Goal: Transaction & Acquisition: Purchase product/service

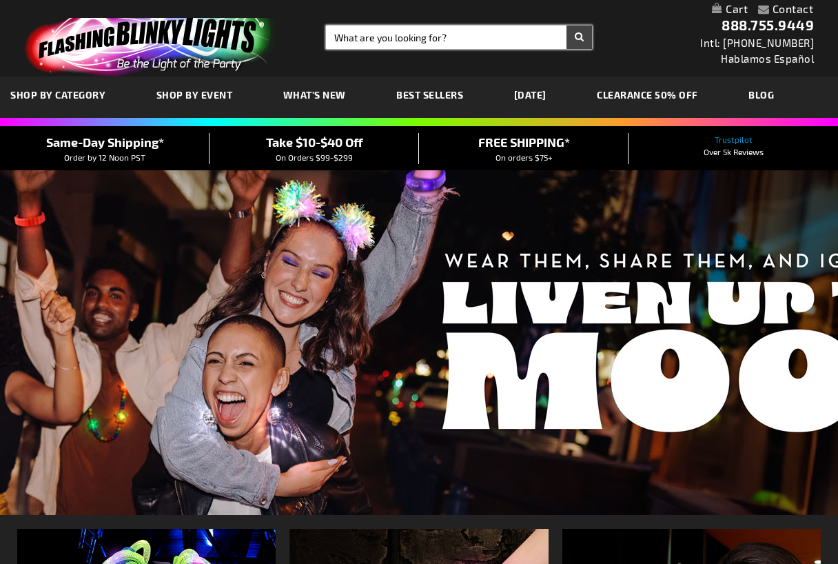
drag, startPoint x: 0, startPoint y: 0, endPoint x: 365, endPoint y: 41, distance: 367.4
click at [365, 41] on input "Search" at bounding box center [459, 36] width 266 height 23
type input "paw print"
click at [566, 25] on button "Search" at bounding box center [578, 36] width 25 height 23
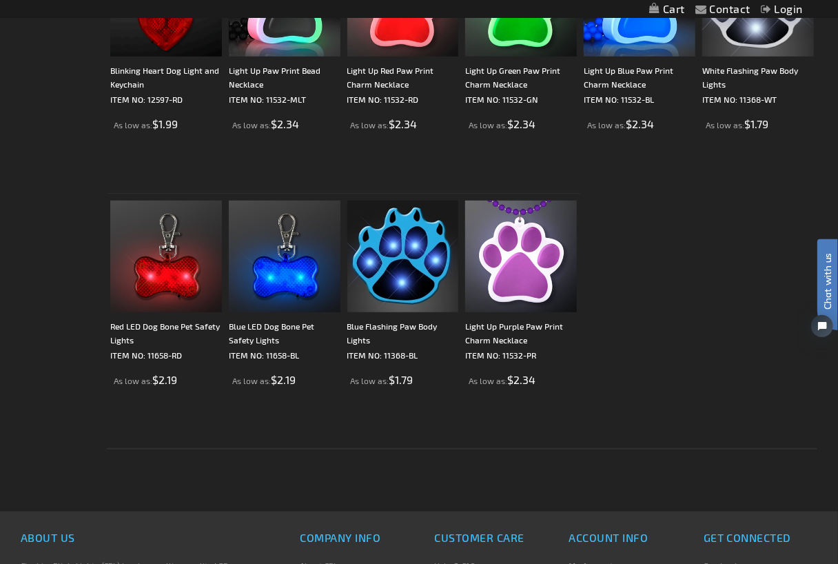
scroll to position [344, 0]
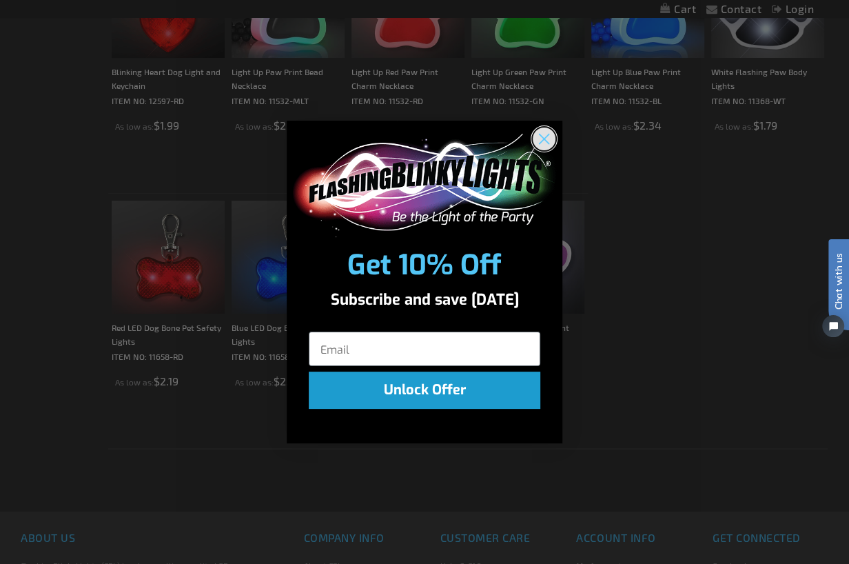
click at [541, 143] on circle "Close dialog" at bounding box center [544, 138] width 23 height 23
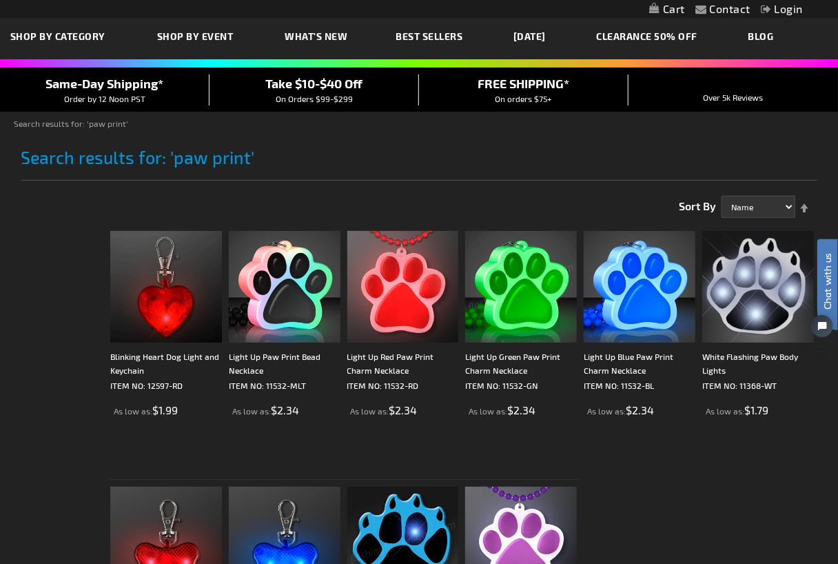
scroll to position [207, 0]
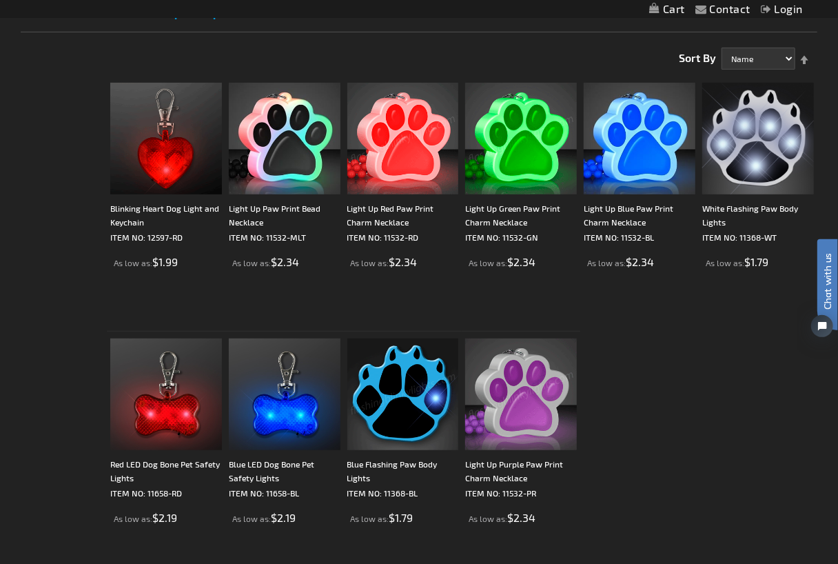
click at [503, 337] on li "Light Up Purple Paw Print Charm Necklace ITEM NO: 11532-PR As low as $2.34" at bounding box center [521, 458] width 118 height 255
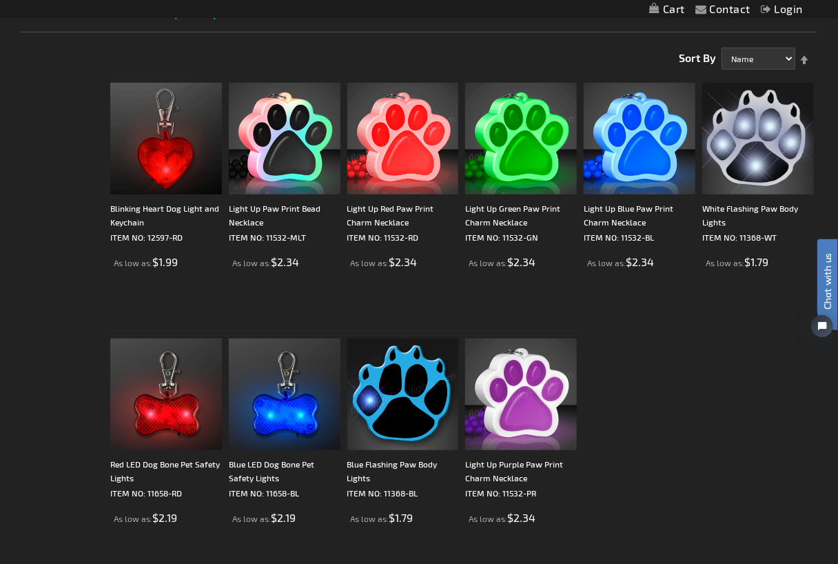
click at [508, 364] on img at bounding box center [521, 394] width 112 height 112
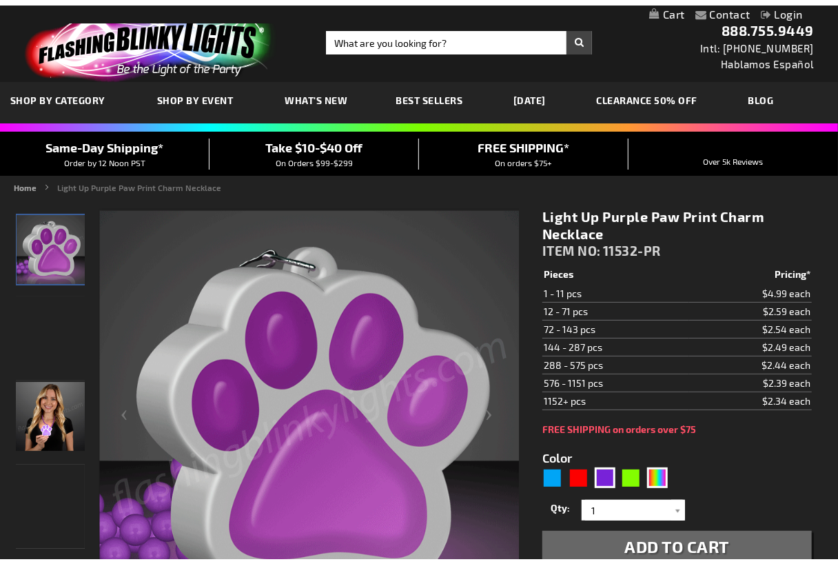
scroll to position [207, 0]
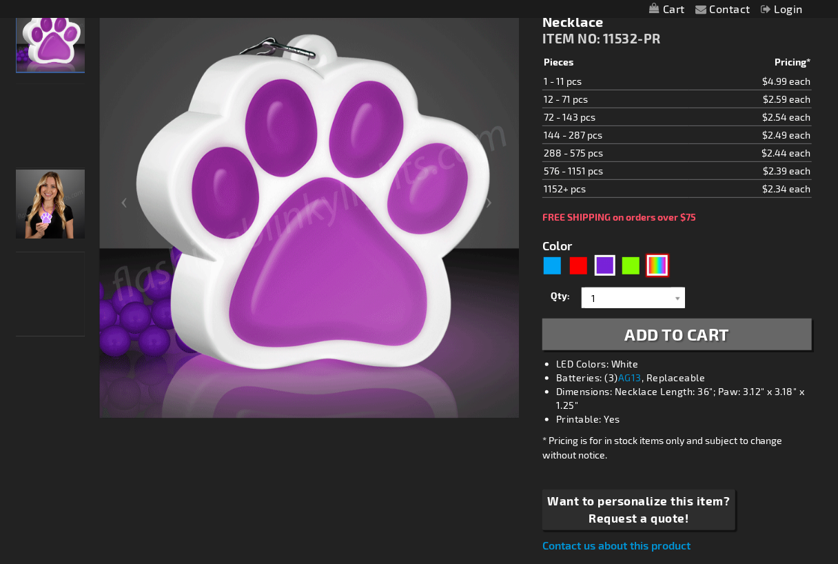
click at [654, 270] on div "MLT" at bounding box center [657, 265] width 21 height 21
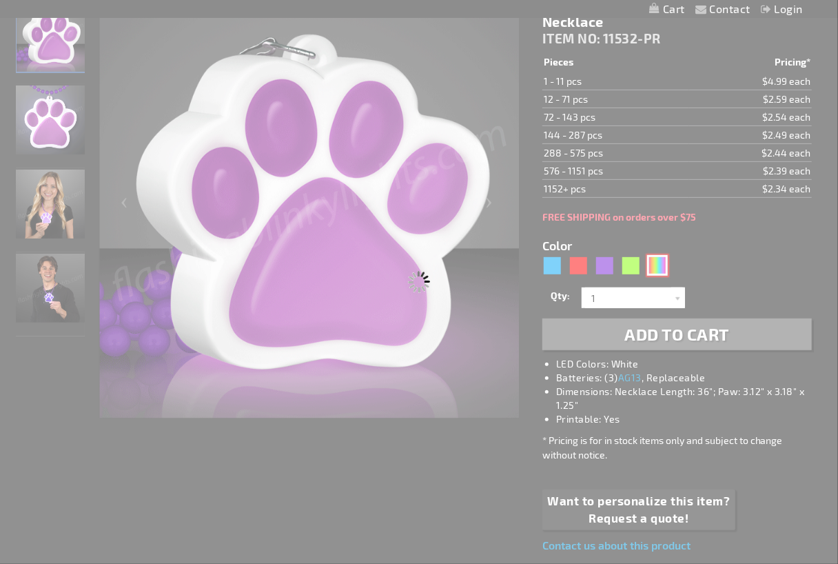
type input "5635"
select select
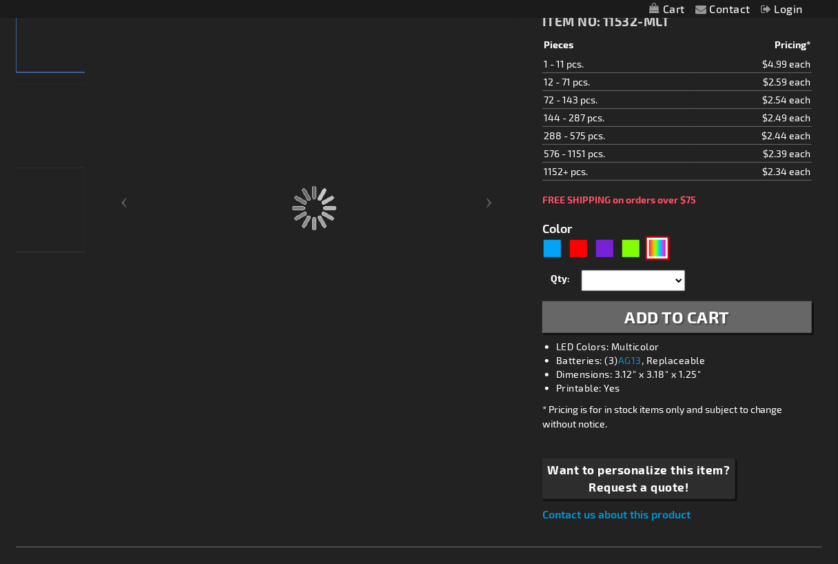
type input "11532-MLT"
type input "Customize - Light Up Paw Print Bead Necklace - ITEM NO: 11532-MLT"
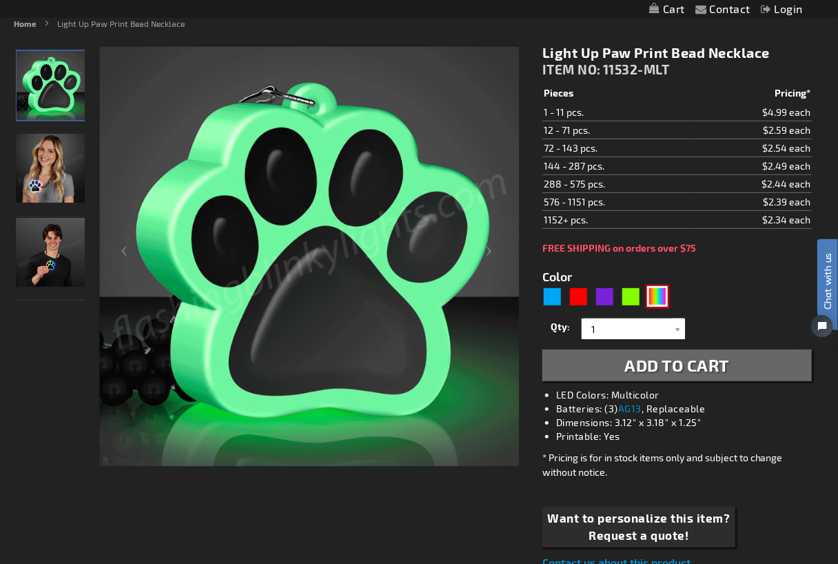
scroll to position [138, 0]
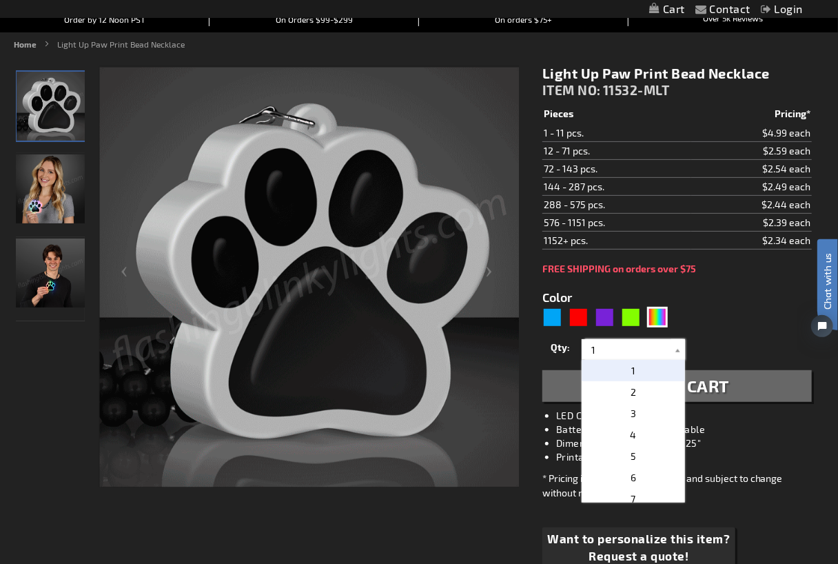
click at [663, 351] on input "1" at bounding box center [635, 349] width 100 height 21
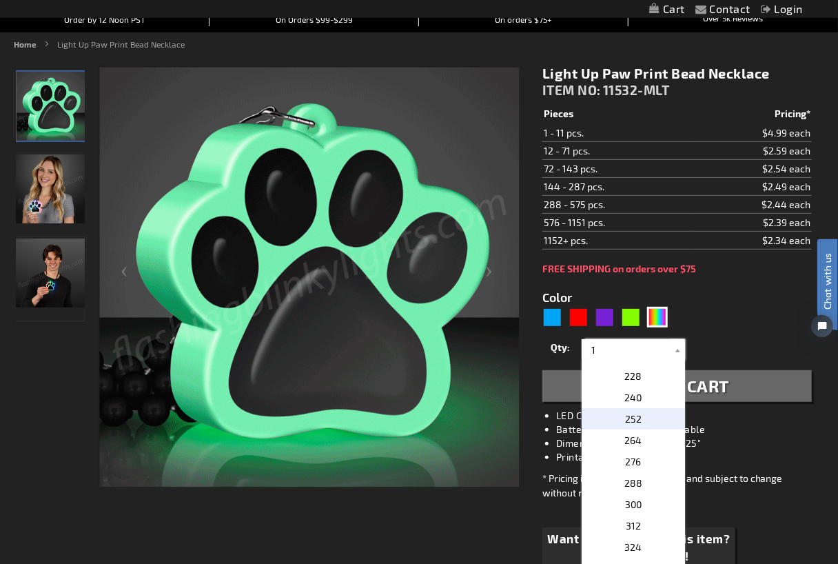
scroll to position [608, 0]
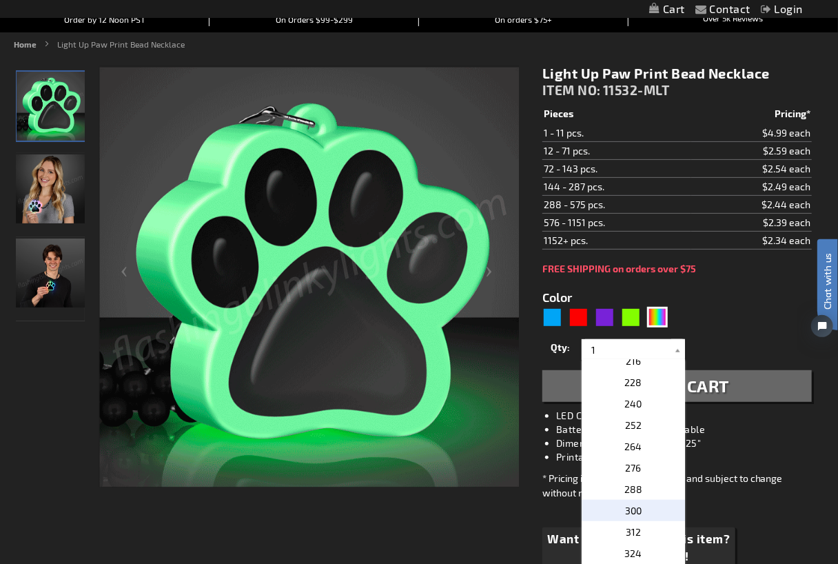
click at [632, 511] on span "300" at bounding box center [633, 510] width 17 height 12
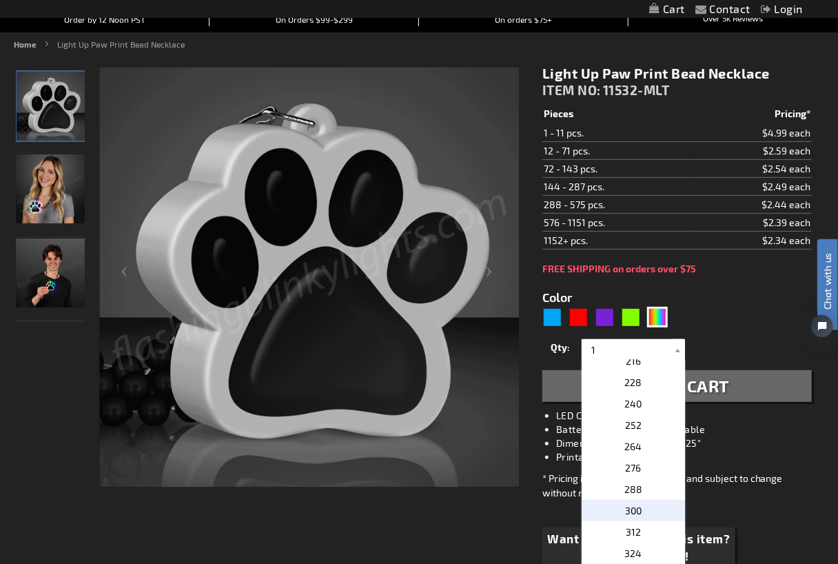
type input "300"
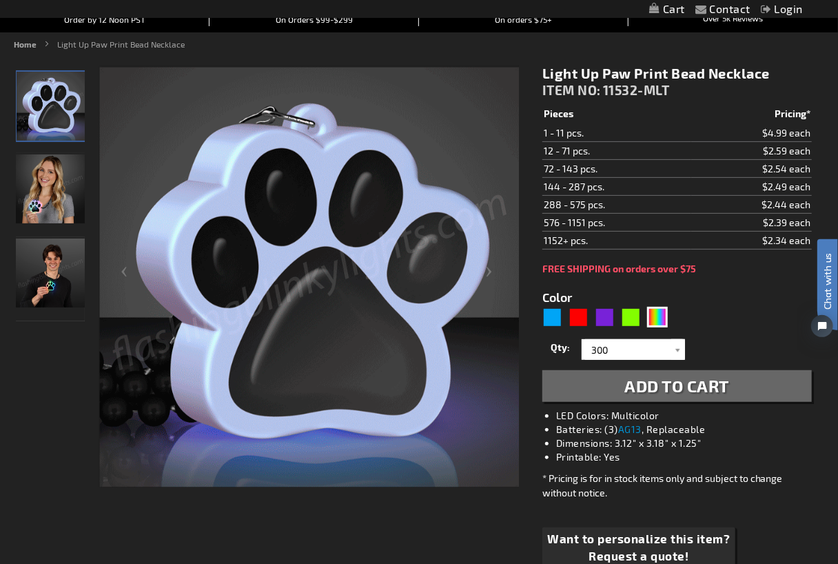
click at [712, 350] on div "Qty 1 2 3 4 5 6 7 8 9 10 11 12 24 36 48 60 72 84 96 108 120 132 144 156 168" at bounding box center [676, 349] width 269 height 28
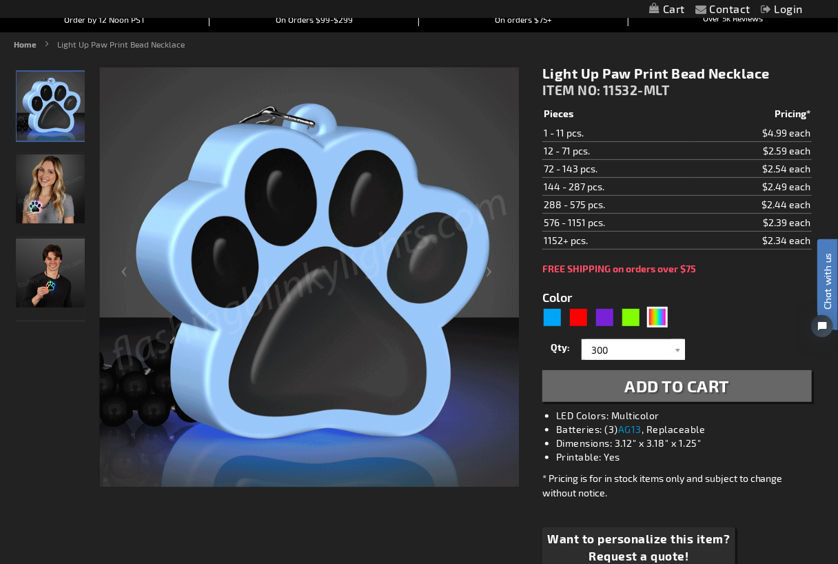
click at [700, 386] on span "Add to Cart" at bounding box center [677, 385] width 105 height 20
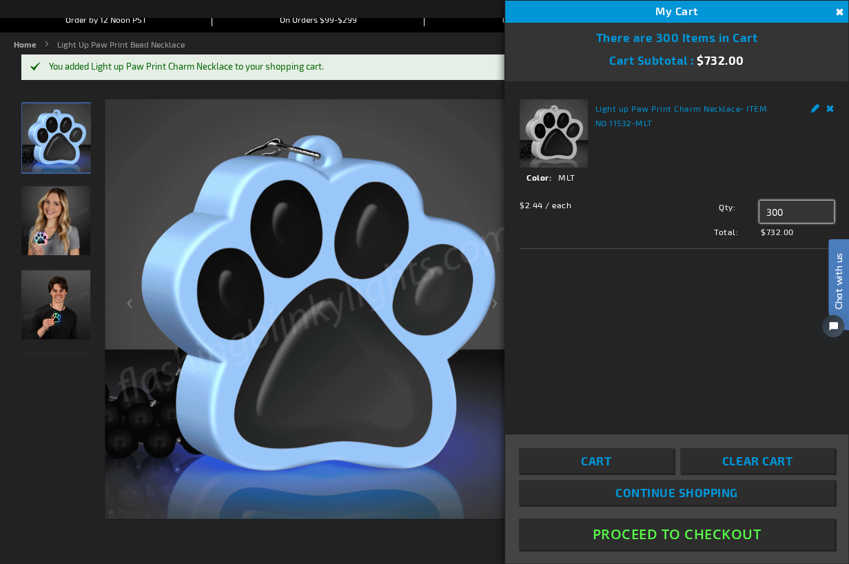
drag, startPoint x: 787, startPoint y: 217, endPoint x: 759, endPoint y: 219, distance: 27.6
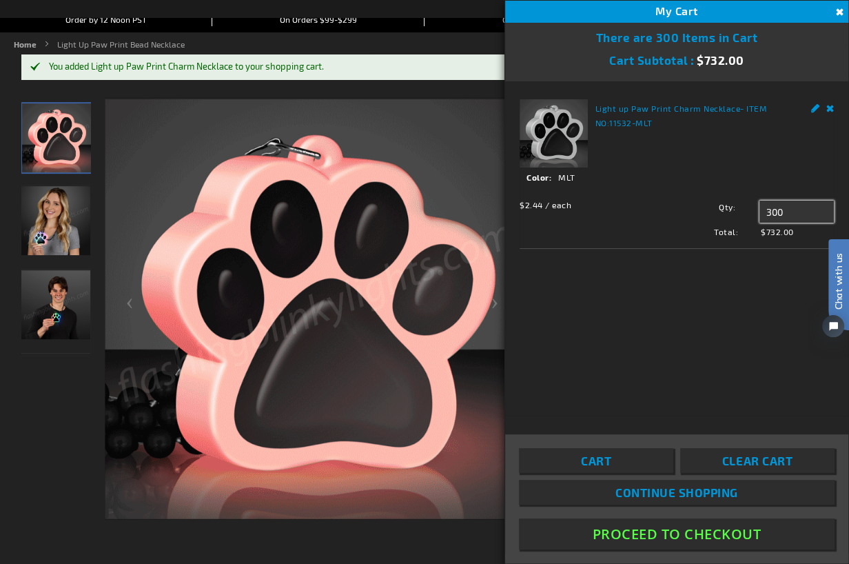
click at [759, 219] on input "300" at bounding box center [796, 211] width 74 height 22
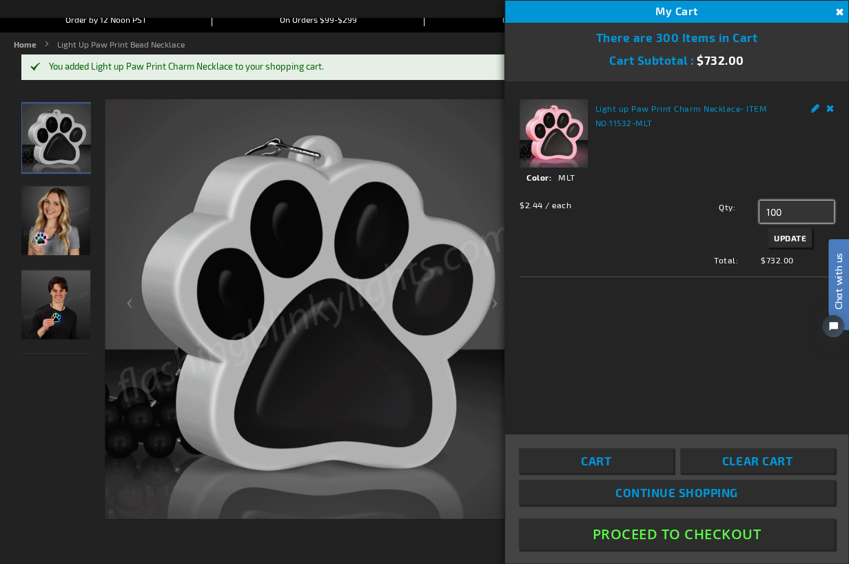
type input "100"
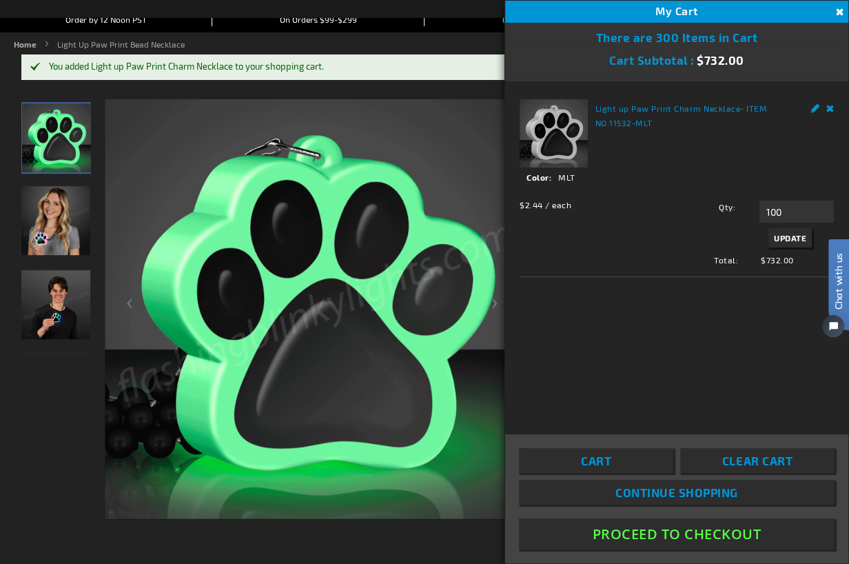
click at [795, 236] on span "Update" at bounding box center [790, 238] width 32 height 10
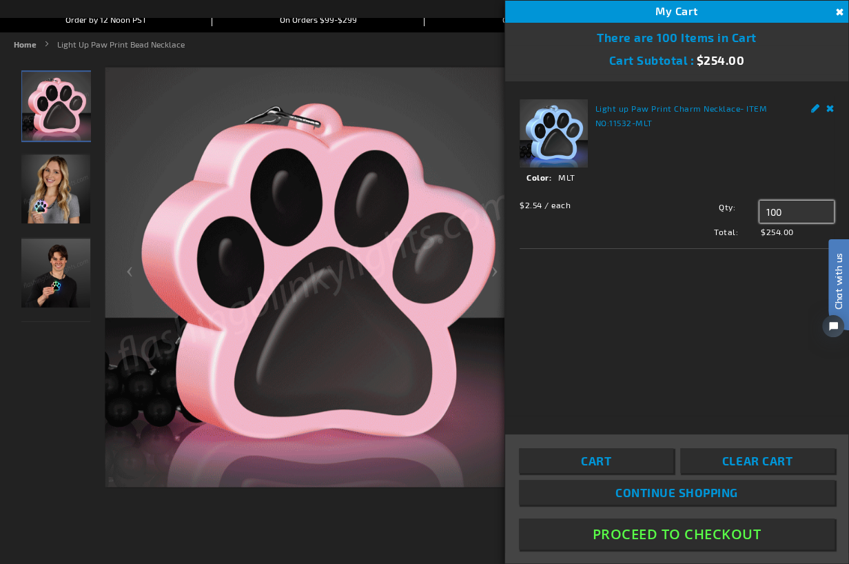
drag, startPoint x: 787, startPoint y: 211, endPoint x: 765, endPoint y: 211, distance: 22.0
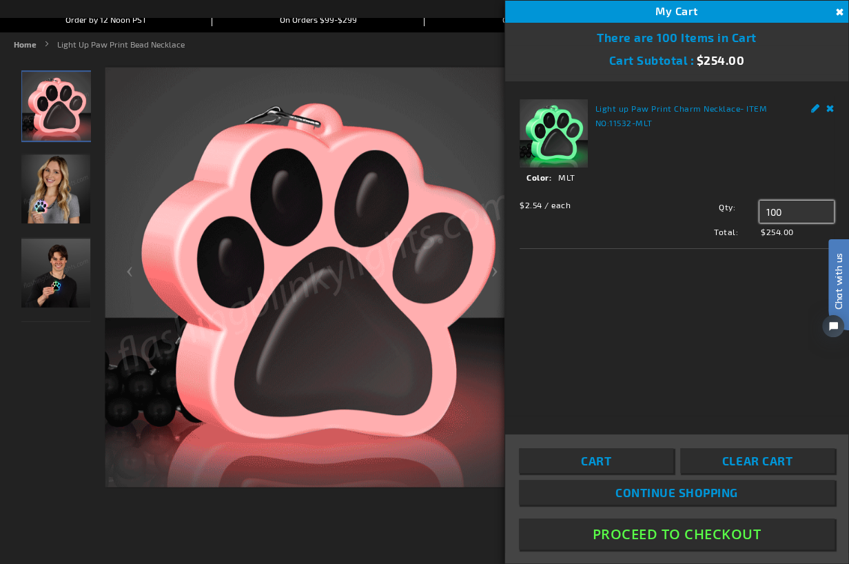
click at [765, 211] on input "100" at bounding box center [796, 211] width 74 height 22
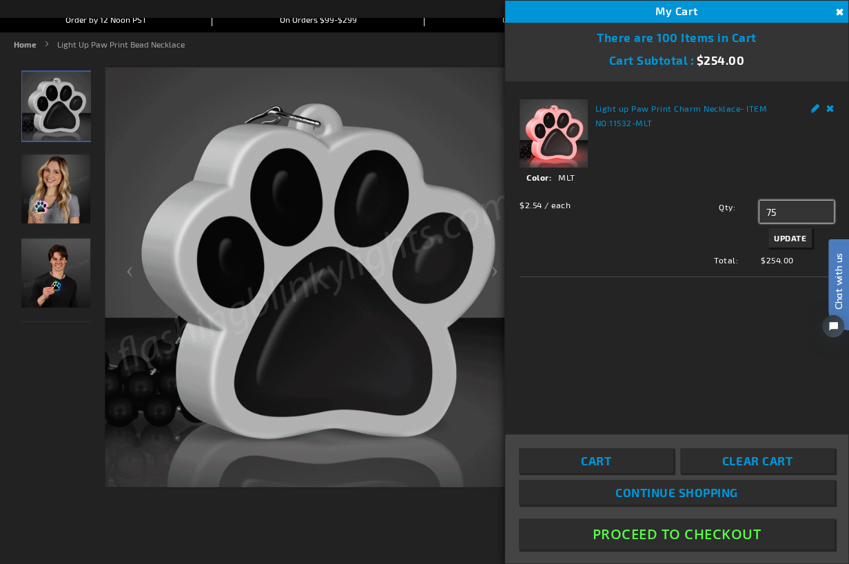
type input "75"
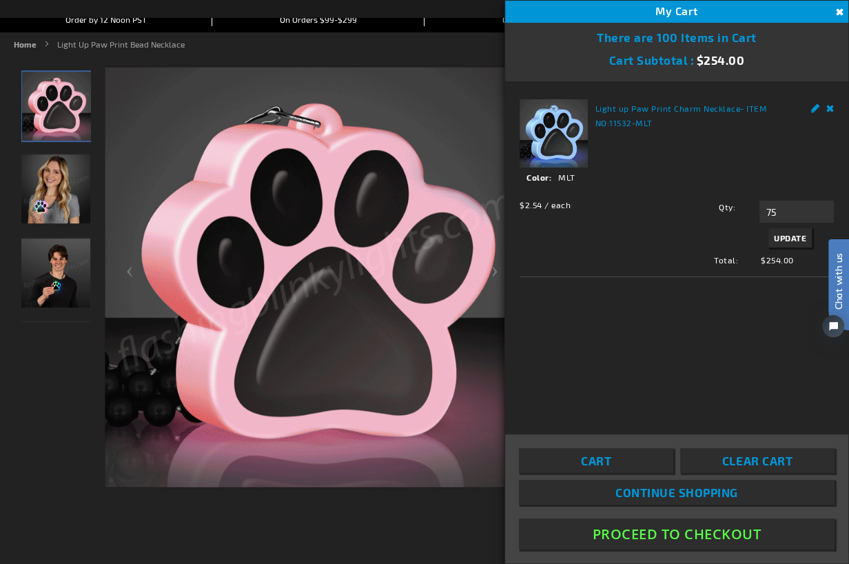
click at [776, 242] on span "Update" at bounding box center [790, 238] width 32 height 10
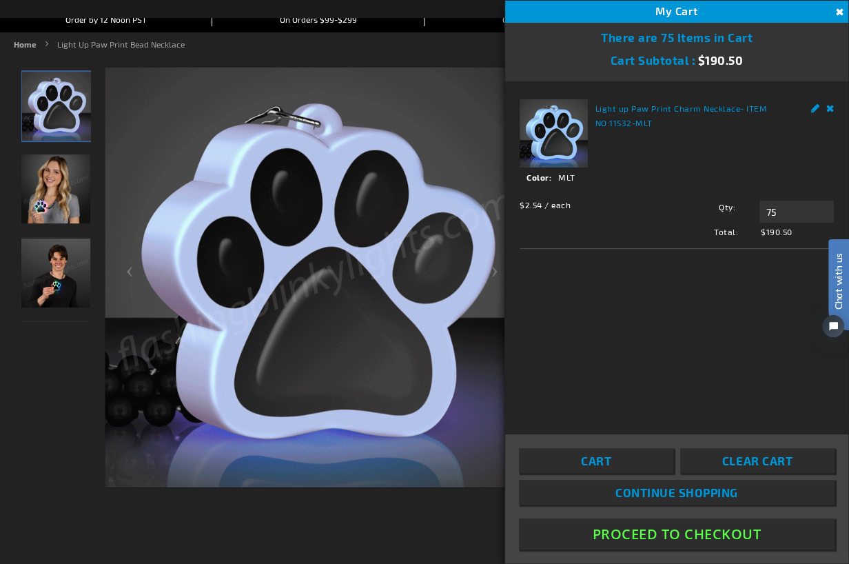
click at [71, 200] on img at bounding box center [55, 188] width 69 height 69
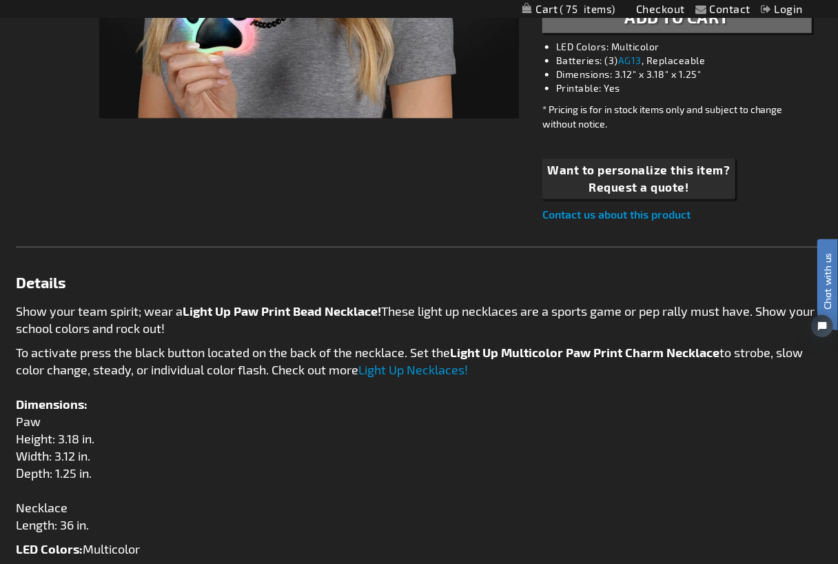
scroll to position [482, 0]
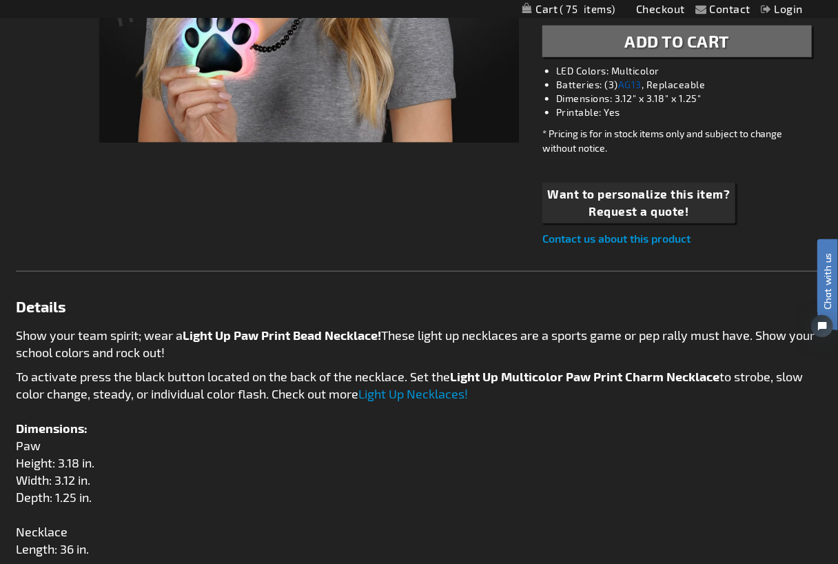
click at [625, 85] on link "AG13" at bounding box center [629, 85] width 23 height 12
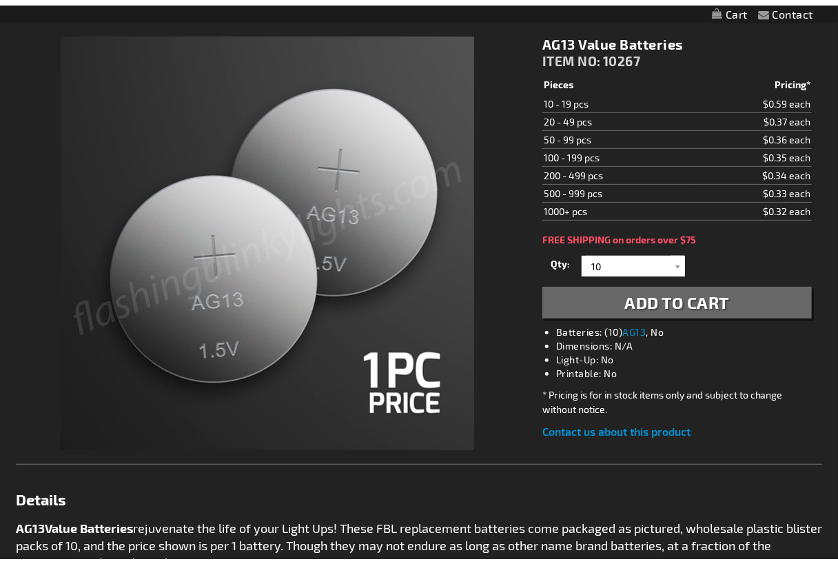
scroll to position [207, 0]
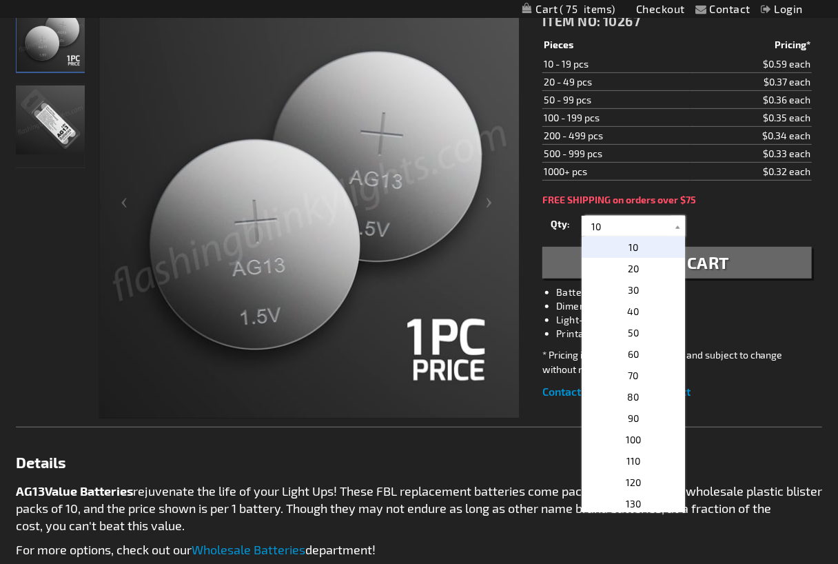
drag, startPoint x: 614, startPoint y: 223, endPoint x: 592, endPoint y: 224, distance: 22.1
click at [592, 224] on input "10" at bounding box center [635, 226] width 100 height 21
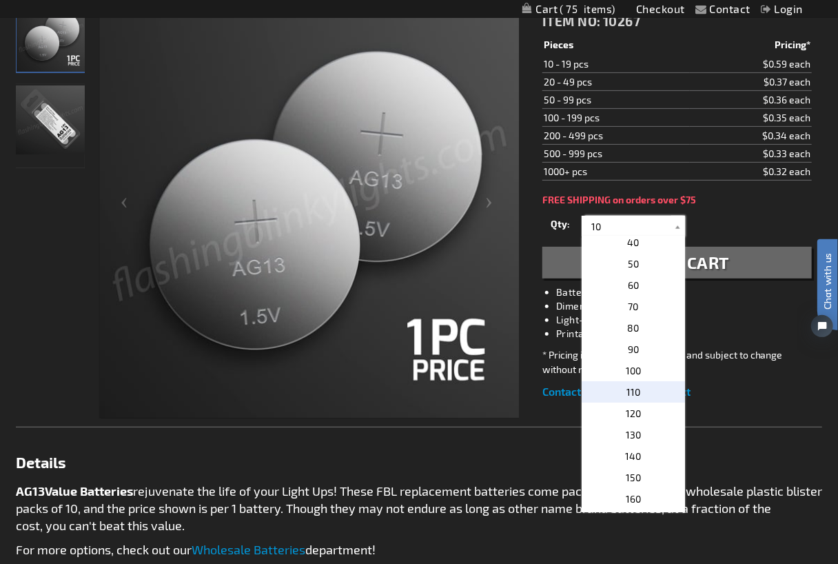
scroll to position [0, 0]
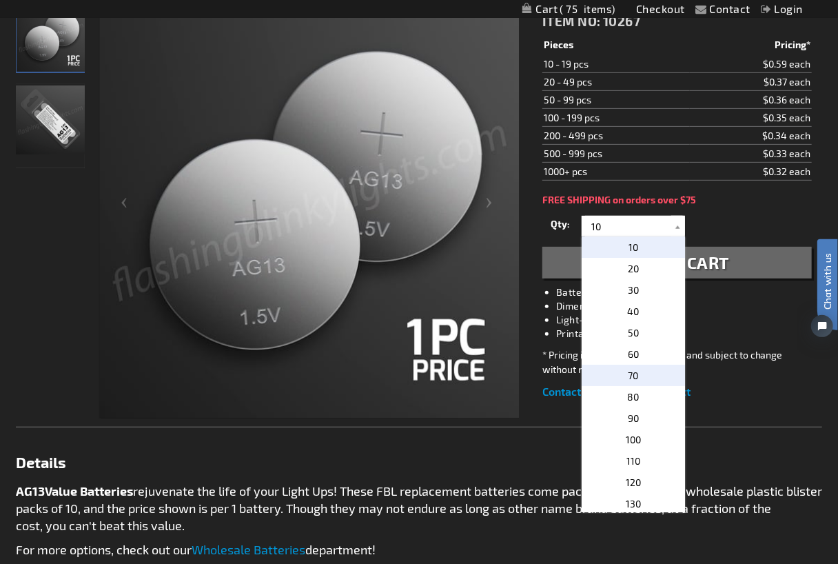
click at [630, 380] on span "70" at bounding box center [633, 375] width 10 height 12
type input "70"
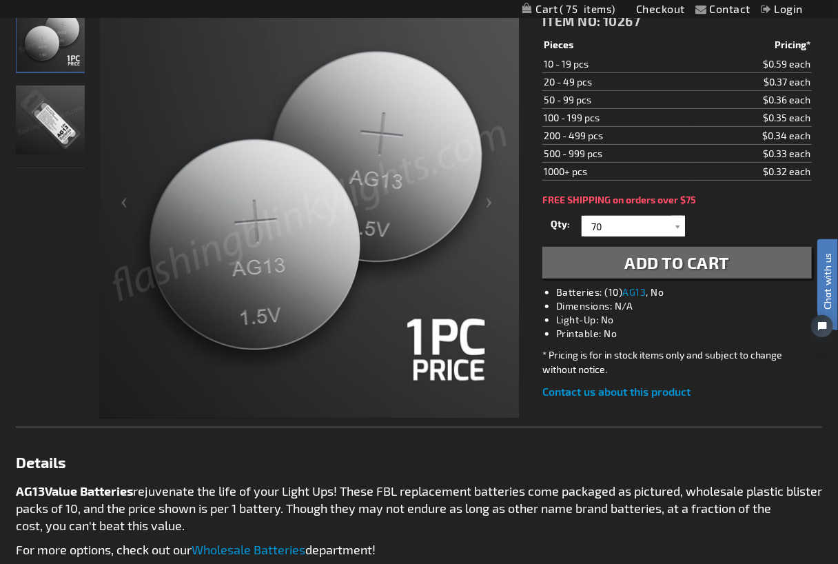
click at [688, 268] on span "Add to Cart" at bounding box center [677, 262] width 105 height 20
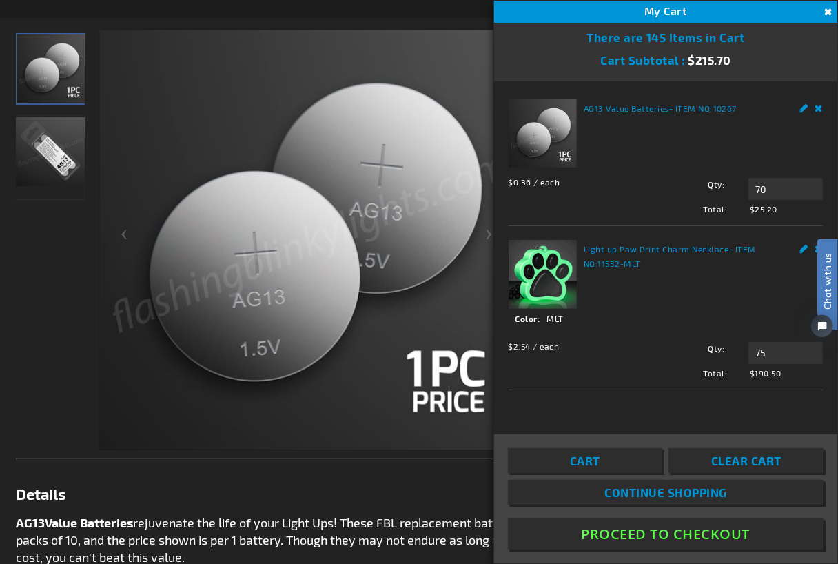
scroll to position [238, 0]
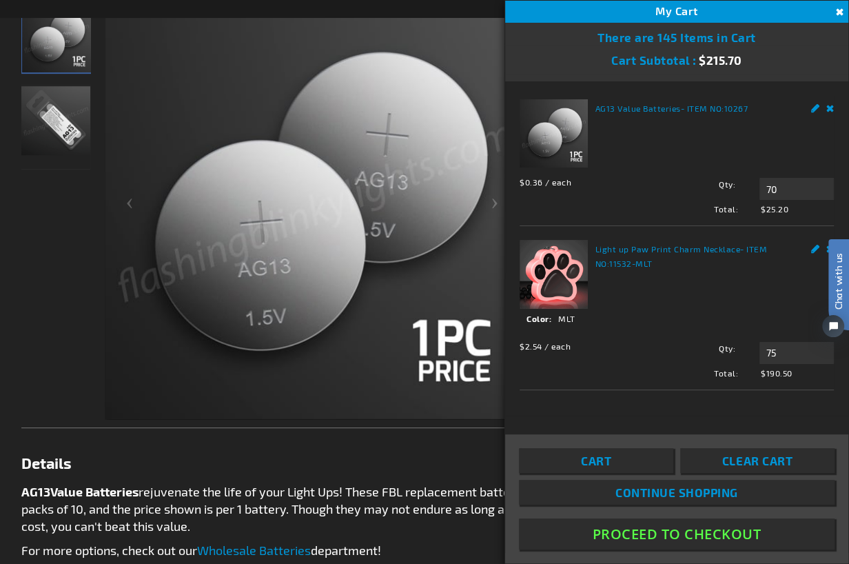
click at [838, 14] on button "Close" at bounding box center [837, 12] width 15 height 15
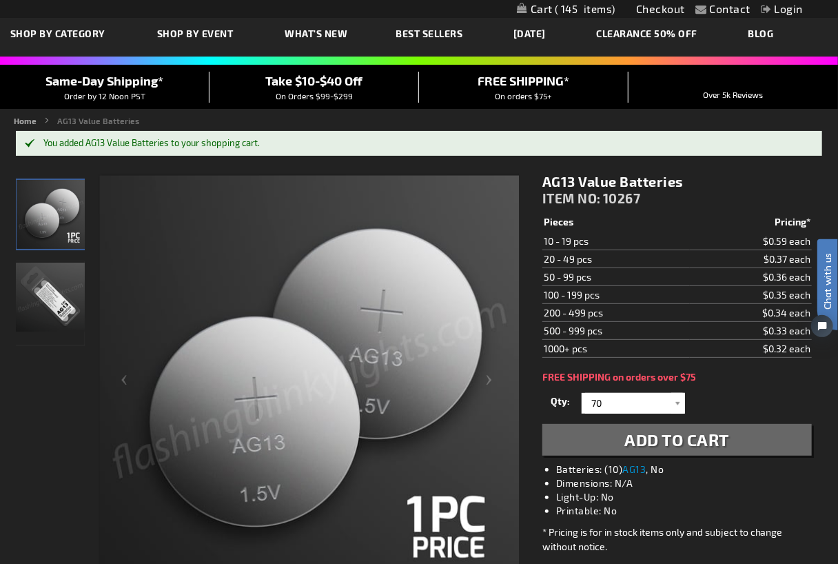
scroll to position [0, 0]
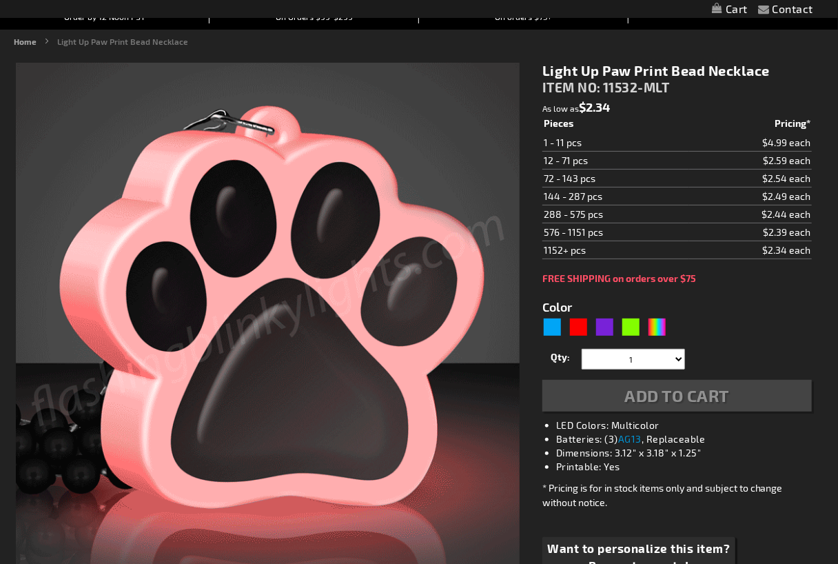
scroll to position [412, 0]
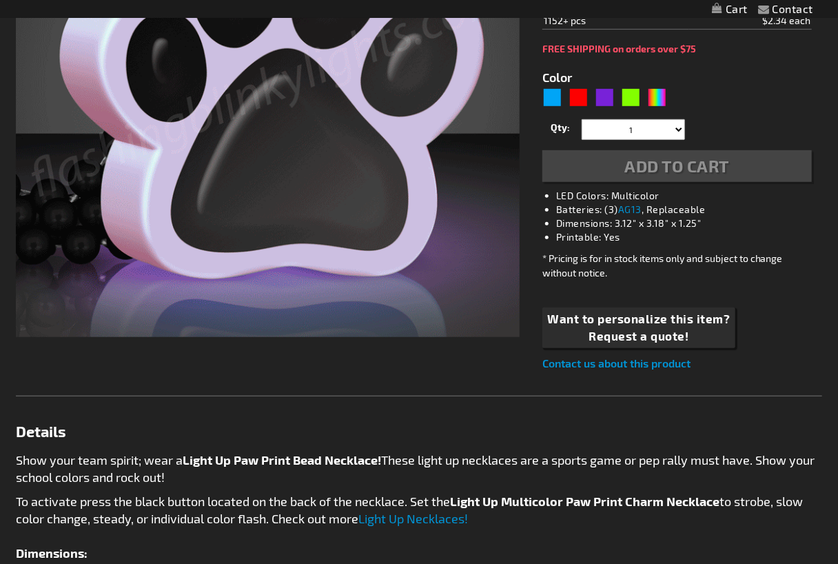
type input "5635"
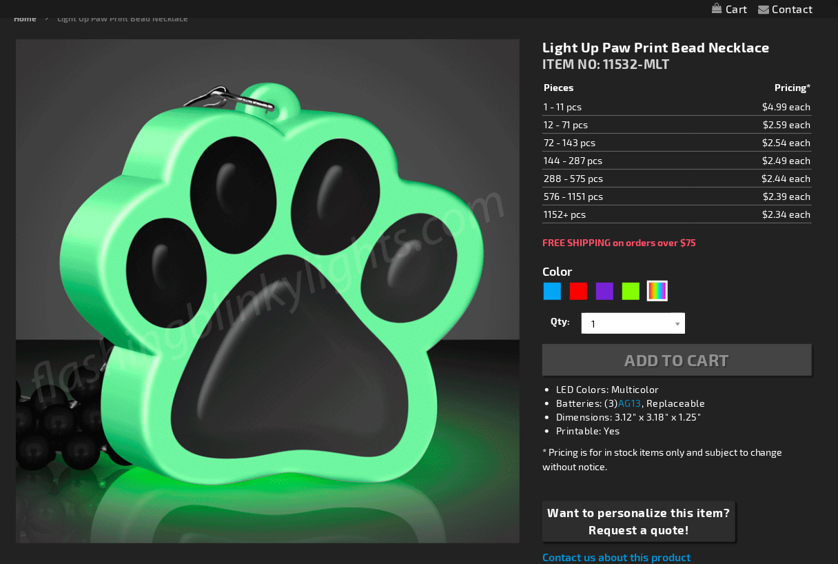
scroll to position [0, 0]
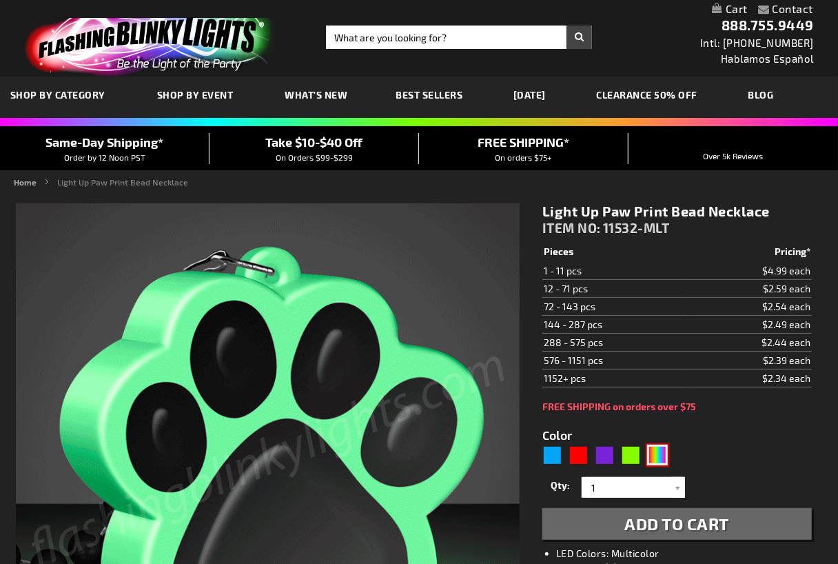
click at [656, 446] on div "MLT" at bounding box center [657, 454] width 21 height 21
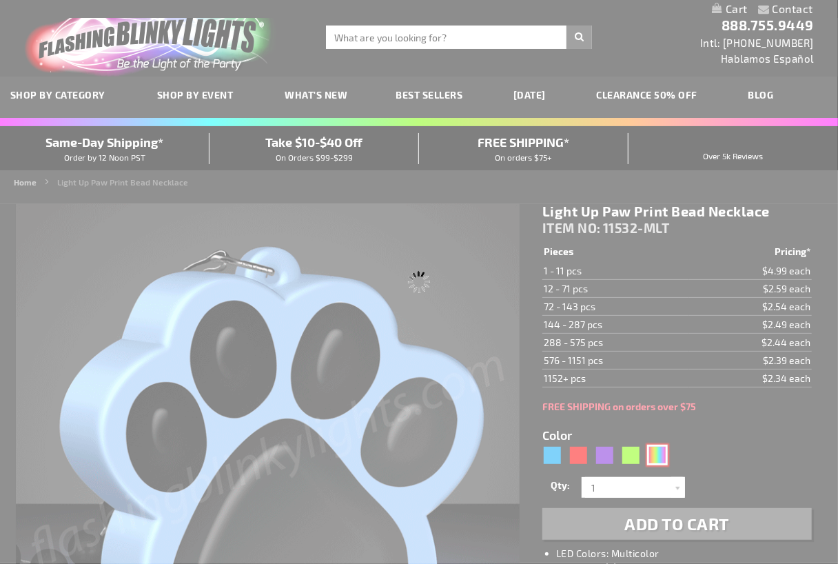
scroll to position [107, 0]
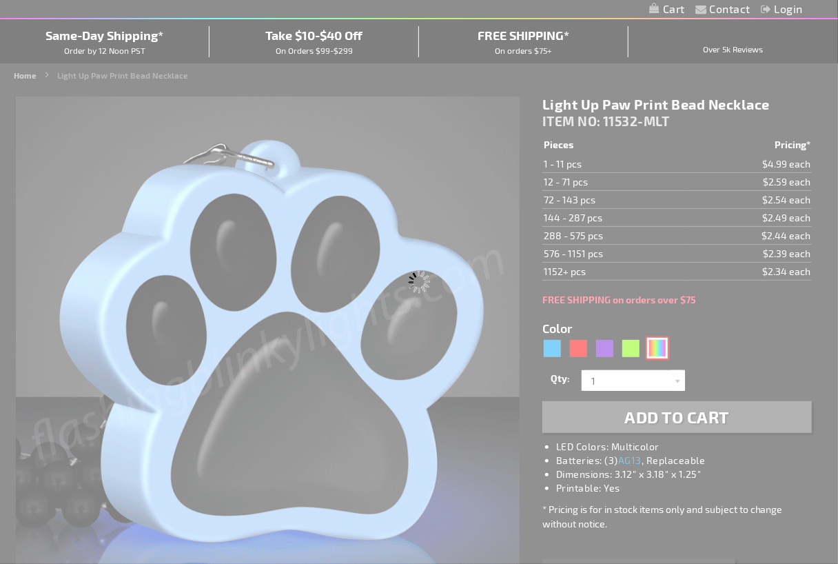
select select
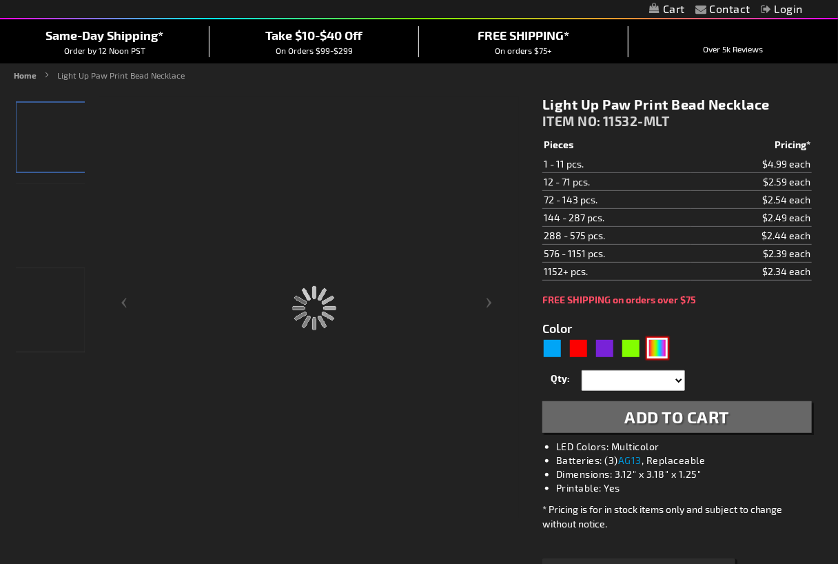
scroll to position [276, 0]
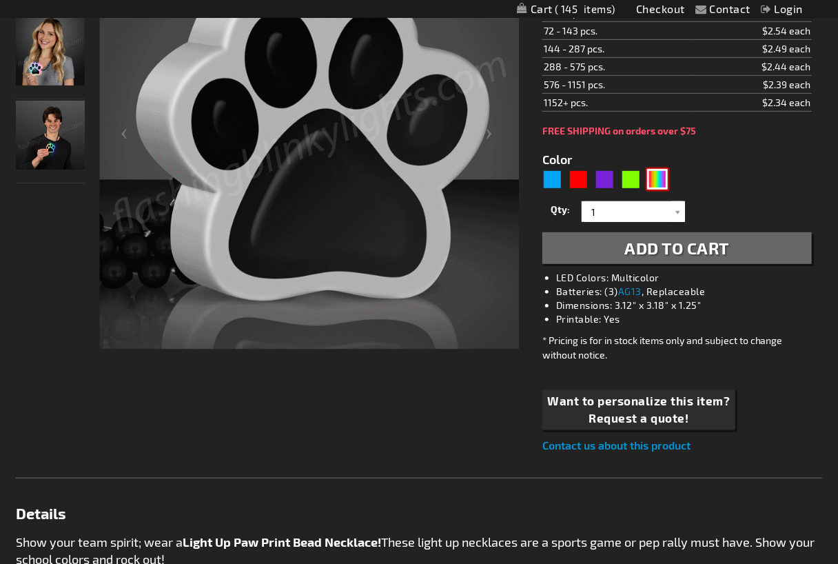
click at [53, 72] on img at bounding box center [50, 51] width 69 height 69
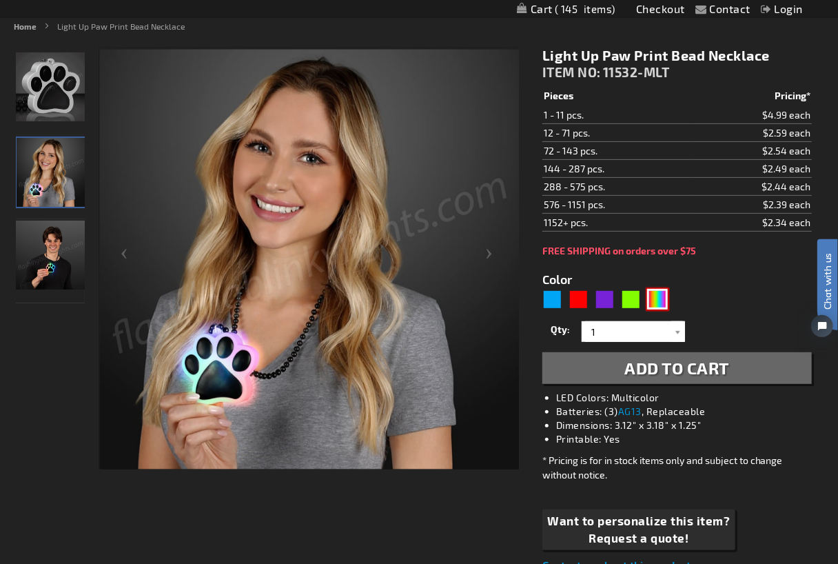
scroll to position [138, 0]
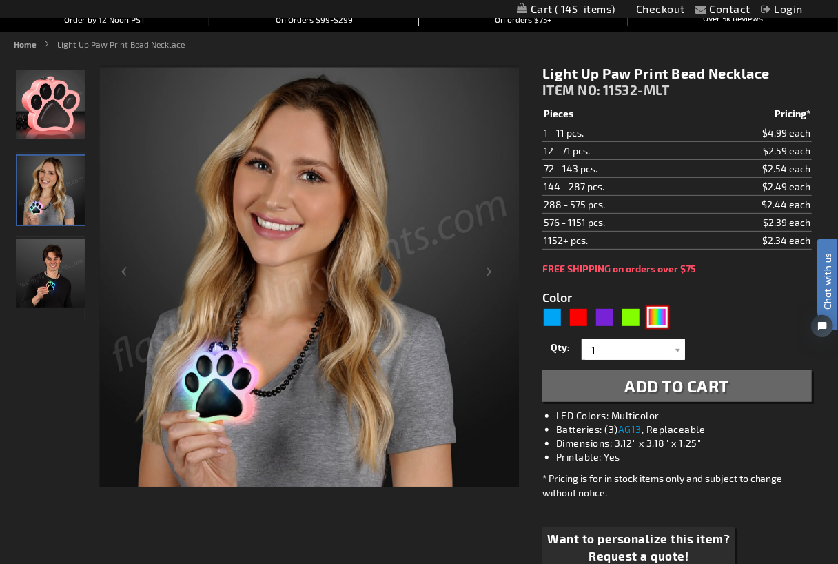
click at [56, 99] on img at bounding box center [50, 104] width 69 height 69
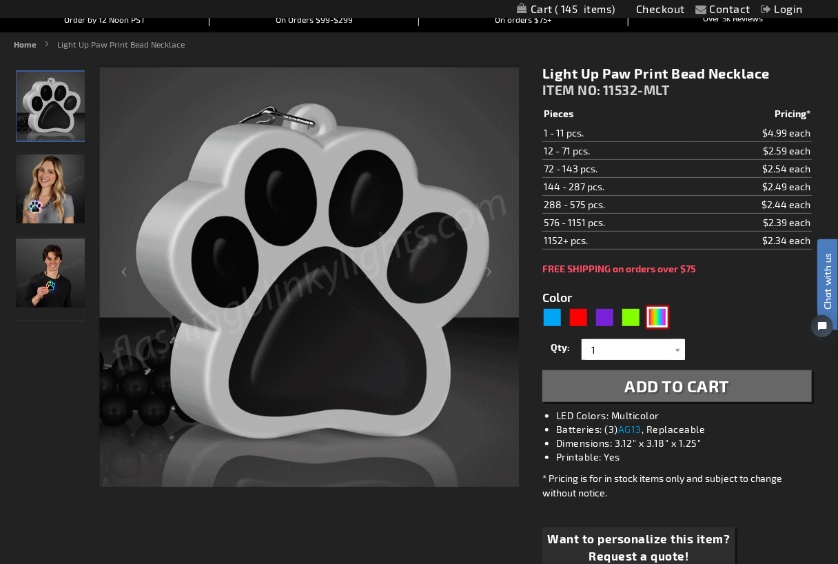
click at [43, 282] on img at bounding box center [50, 272] width 69 height 69
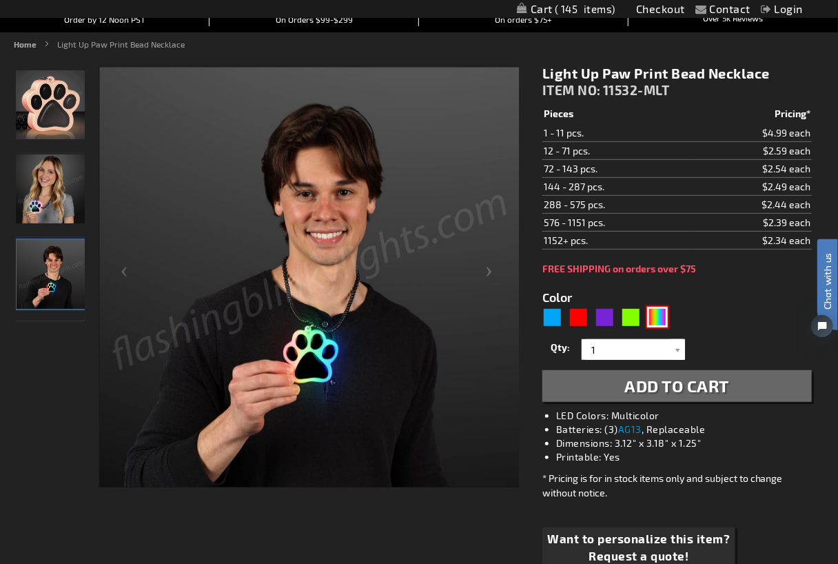
click at [32, 195] on img at bounding box center [50, 188] width 69 height 69
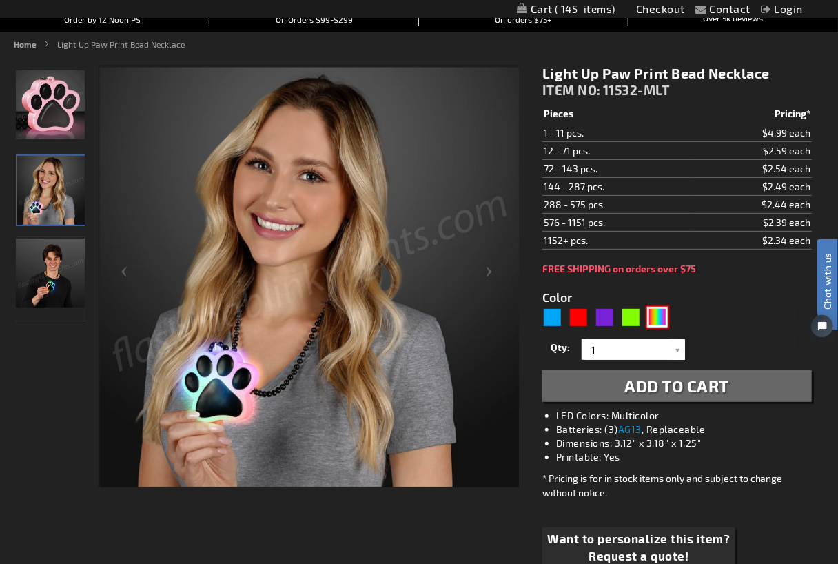
click at [52, 260] on img at bounding box center [50, 272] width 69 height 69
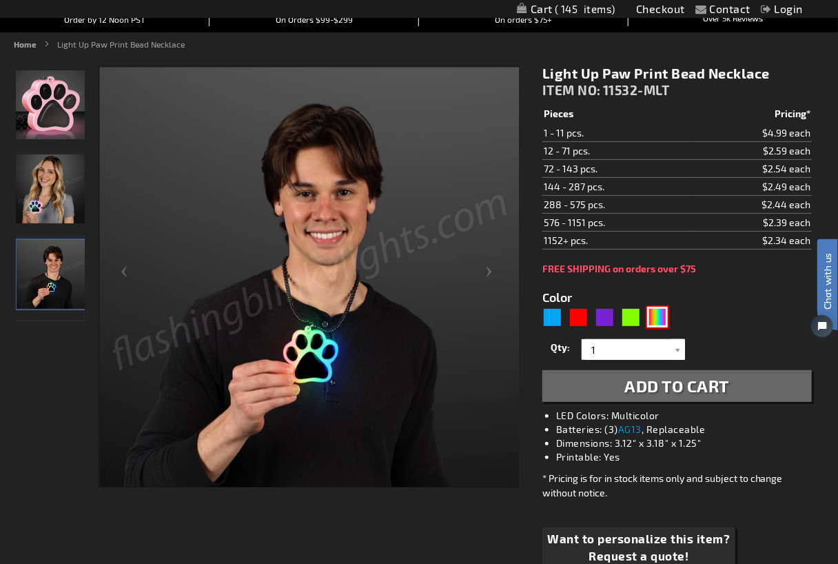
click at [51, 187] on img at bounding box center [50, 188] width 69 height 69
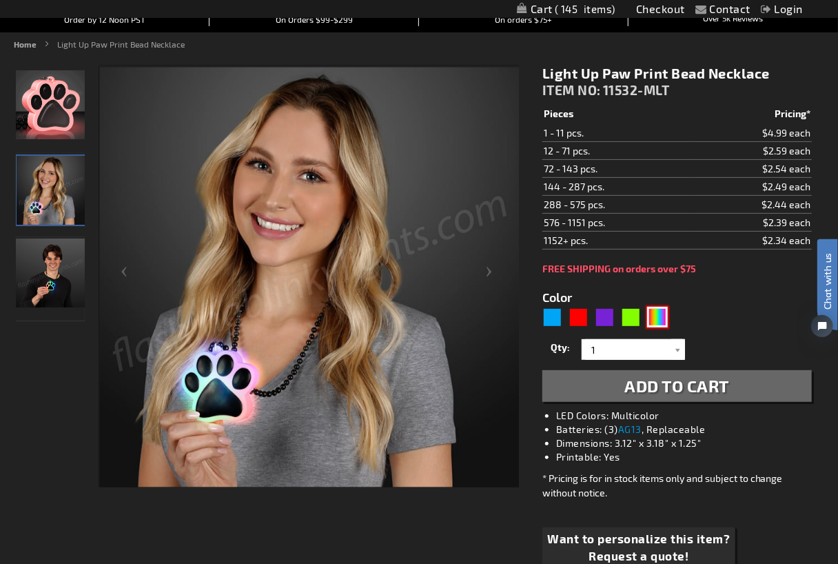
click at [61, 117] on img at bounding box center [50, 104] width 69 height 69
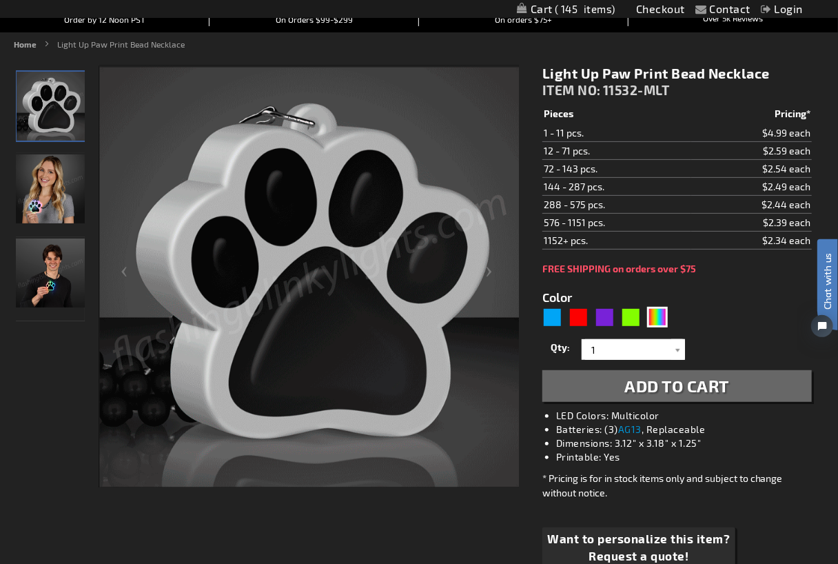
click at [643, 316] on div "5635" at bounding box center [607, 318] width 131 height 22
click at [635, 319] on div "Green" at bounding box center [631, 317] width 21 height 21
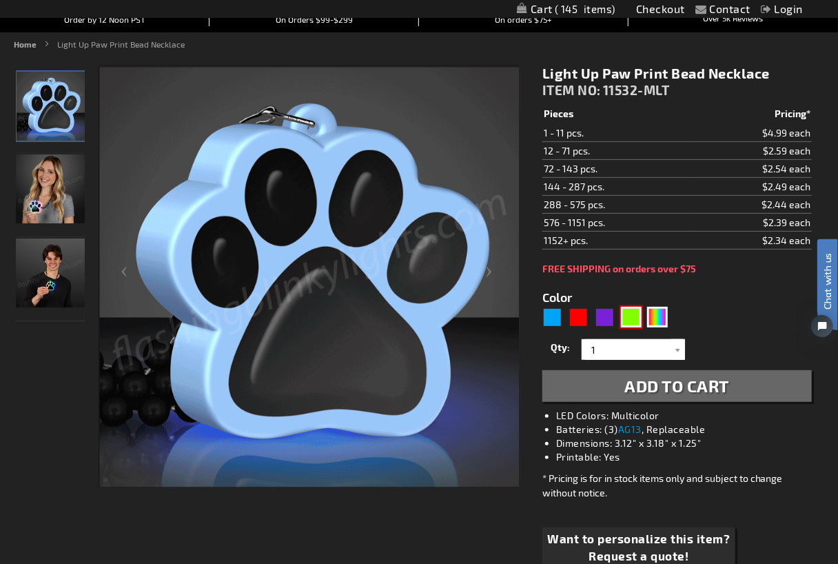
type input "5648"
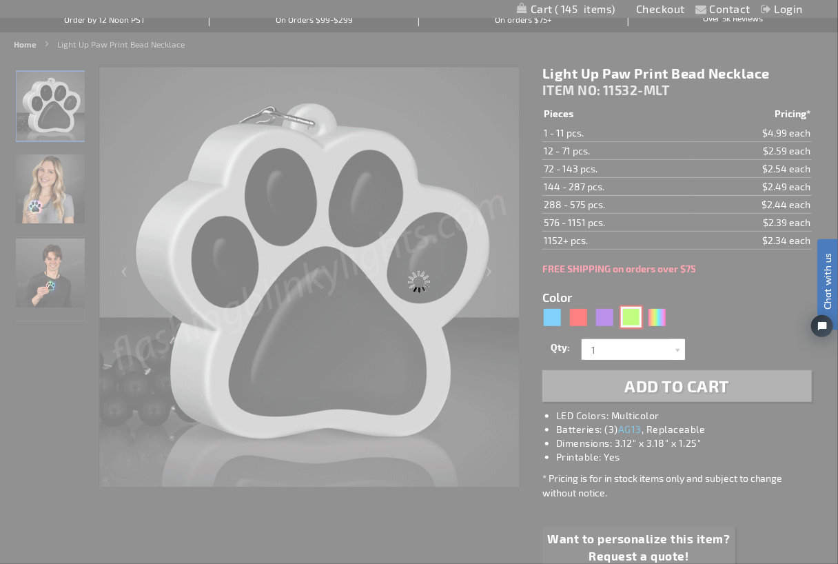
type input "11532-GN"
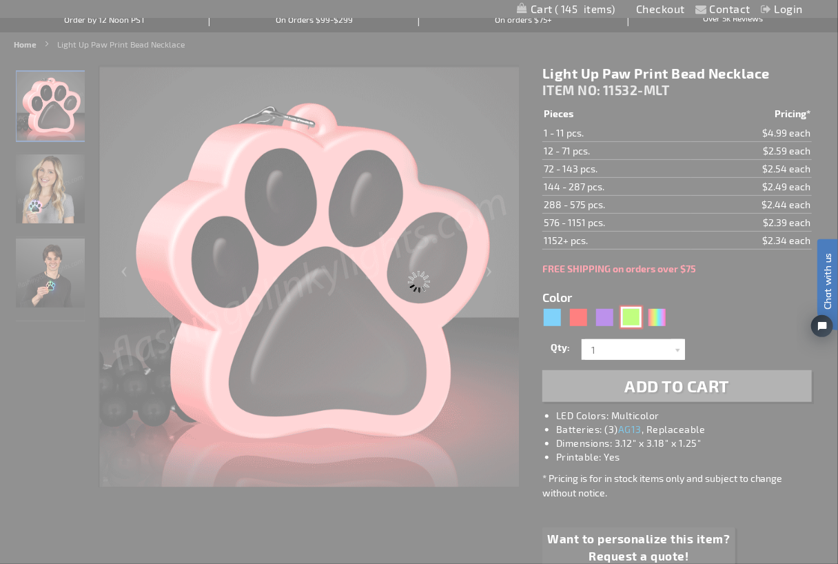
type input "Customize - Light Up Green Paw Print Charm Necklace - ITEM NO: 11532-GN"
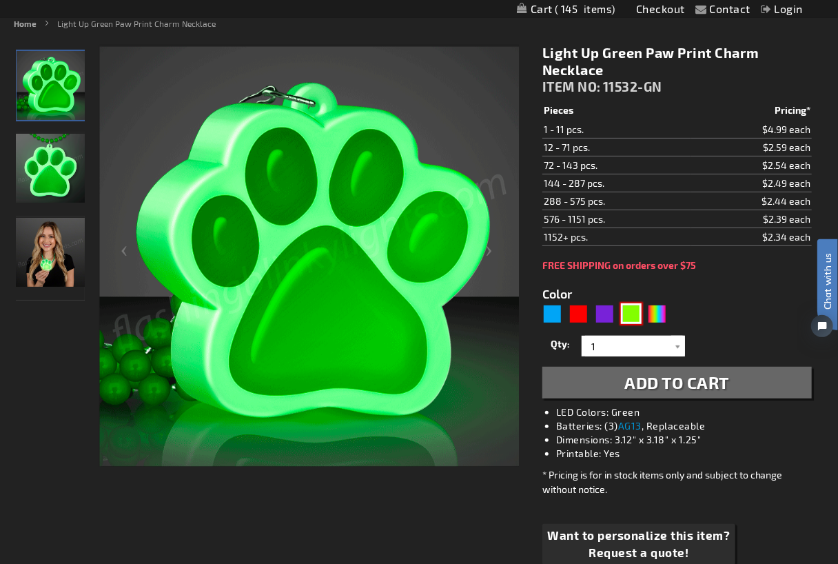
scroll to position [138, 0]
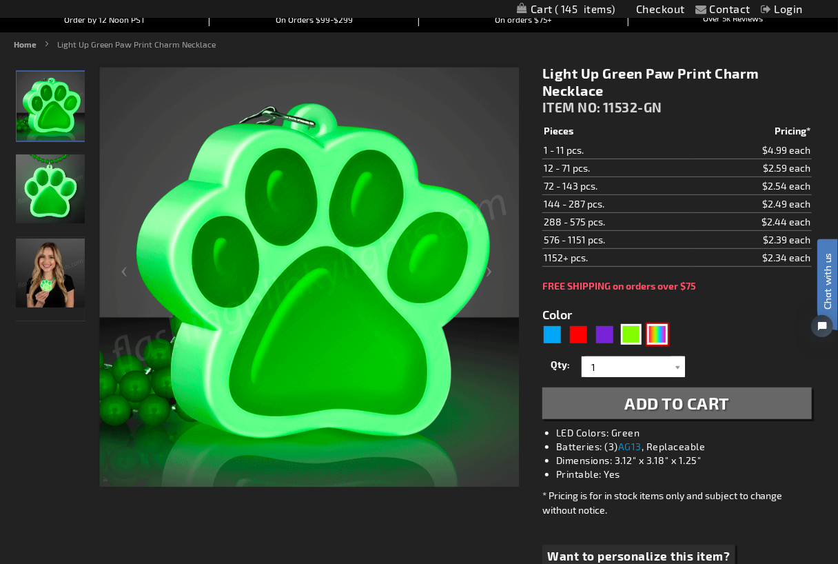
click at [654, 330] on div "MLT" at bounding box center [657, 334] width 21 height 21
type input "5635"
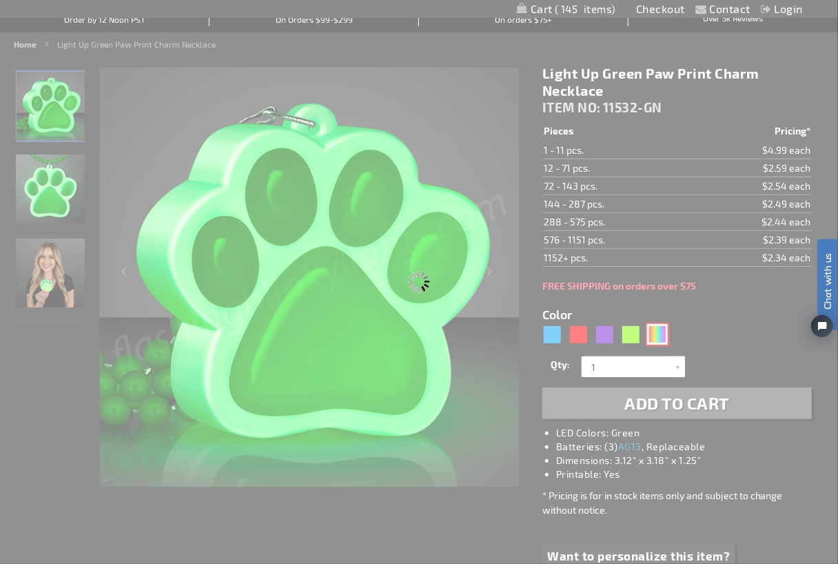
type input "11532-MLT"
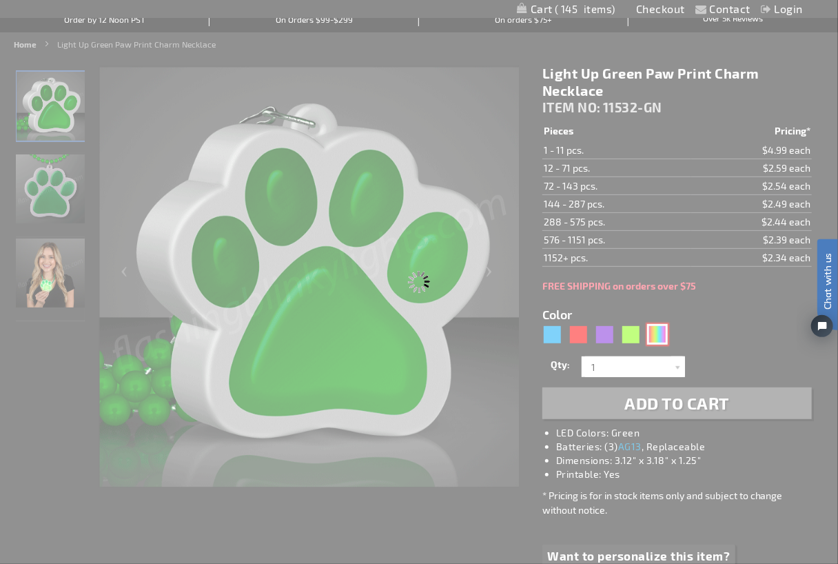
type input "Customize - Light Up Paw Print Bead Necklace - ITEM NO: 11532-MLT"
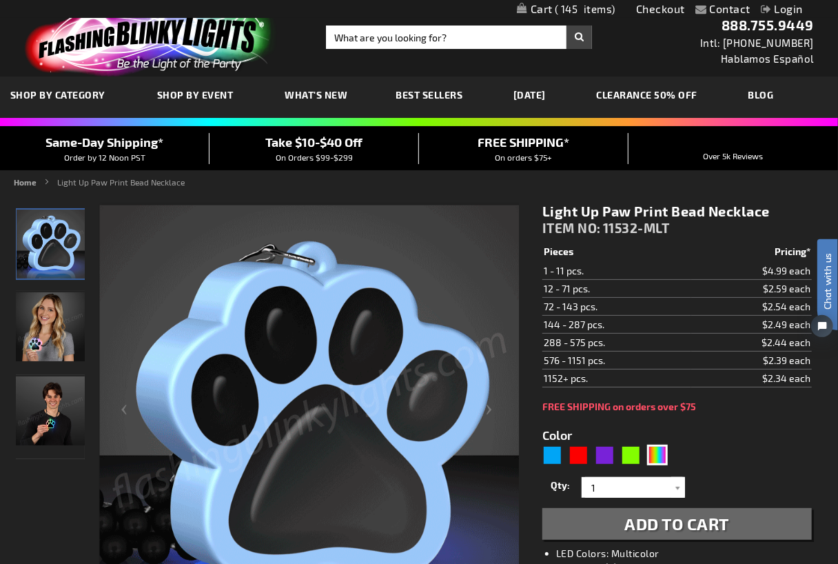
click at [567, 6] on span "145" at bounding box center [585, 9] width 61 height 12
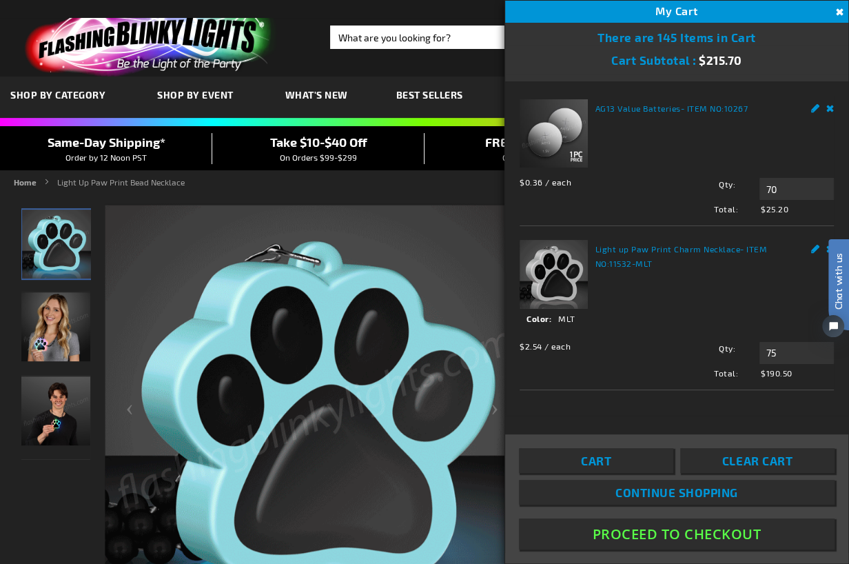
click at [814, 107] on link "Edit" at bounding box center [815, 106] width 9 height 14
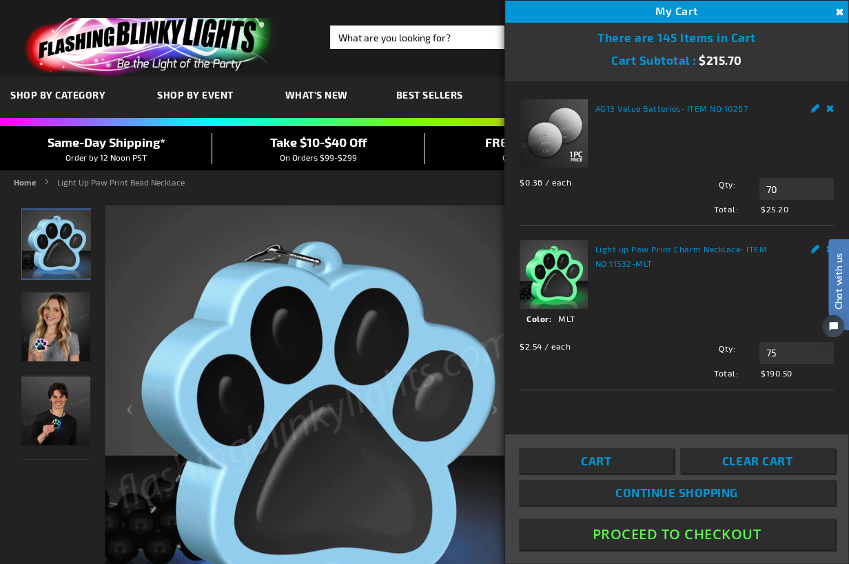
click at [823, 107] on div "Edit Remove" at bounding box center [815, 106] width 38 height 14
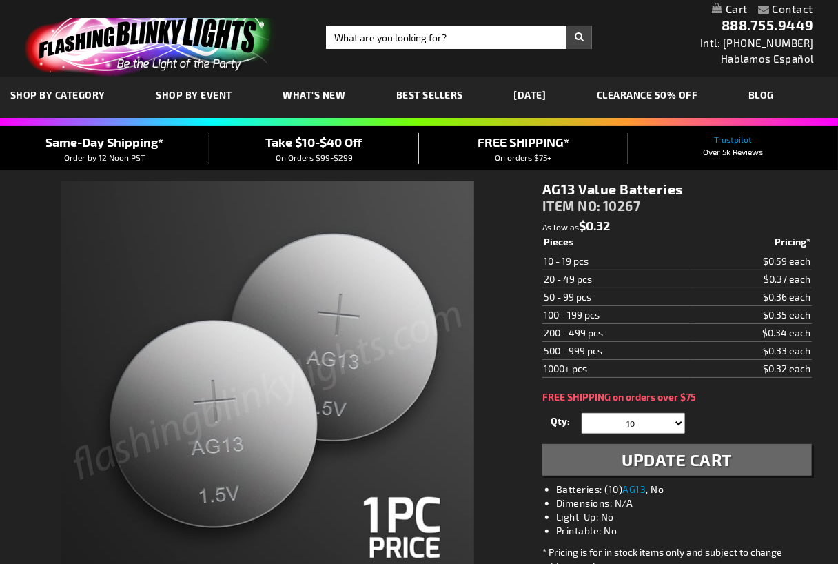
click at [722, 8] on link "My Cart" at bounding box center [730, 9] width 36 height 13
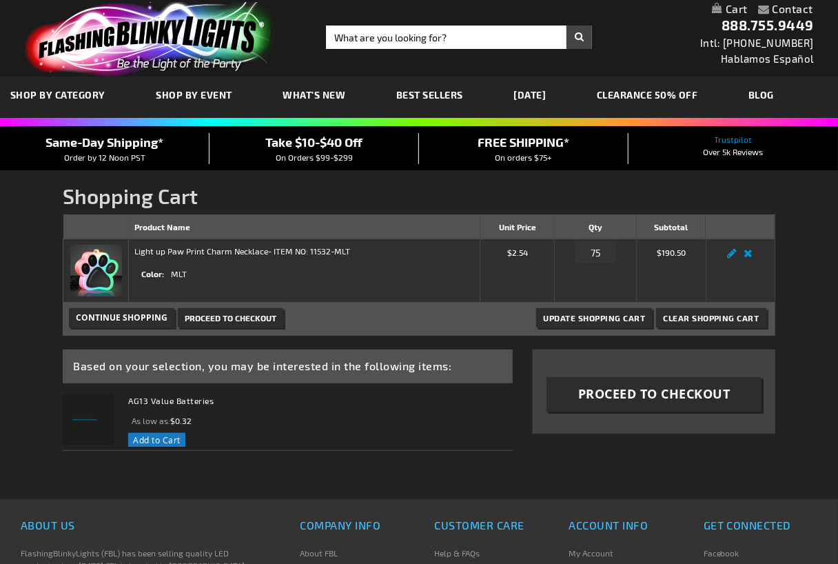
click at [97, 261] on img at bounding box center [96, 271] width 52 height 52
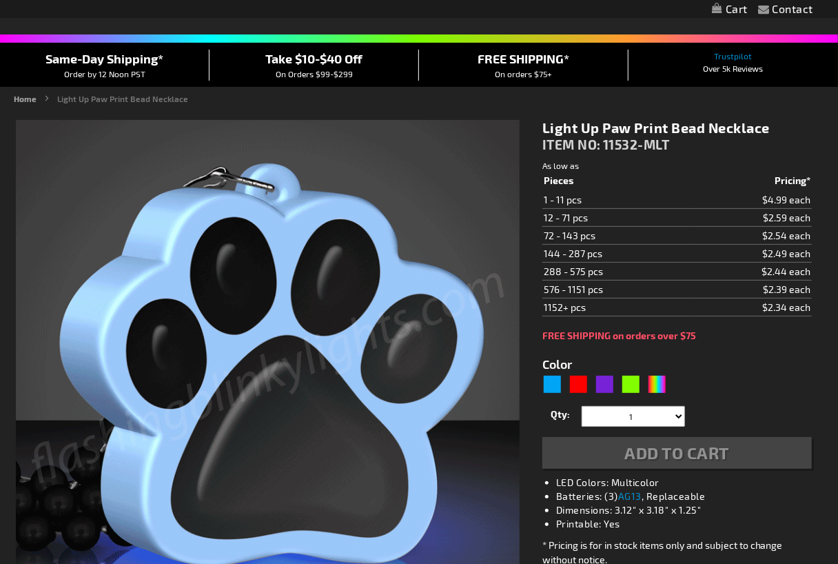
type input "5635"
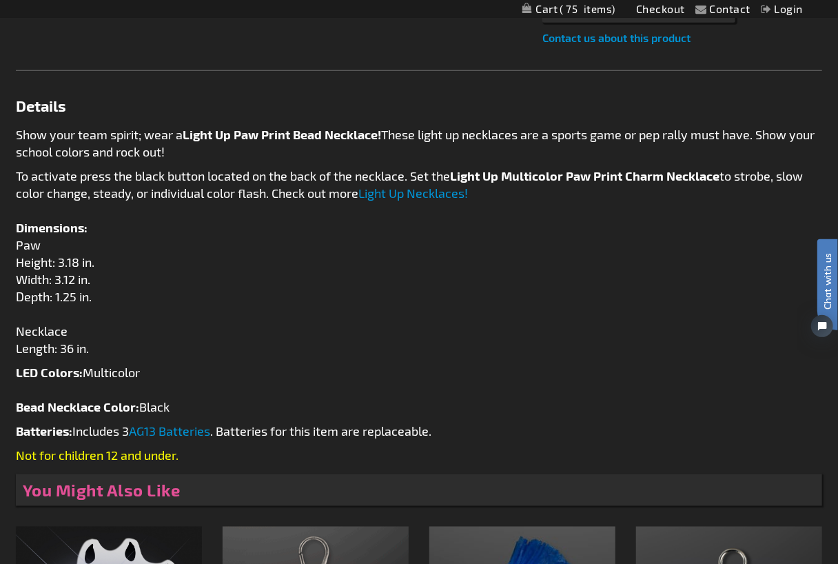
scroll to position [689, 0]
